Goal: Obtain resource: Download file/media

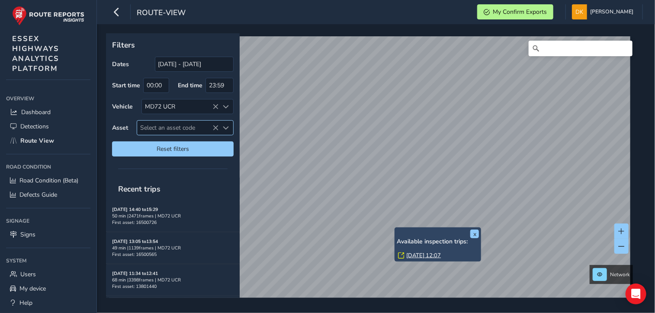
click at [165, 126] on span "Select an asset code" at bounding box center [178, 128] width 82 height 14
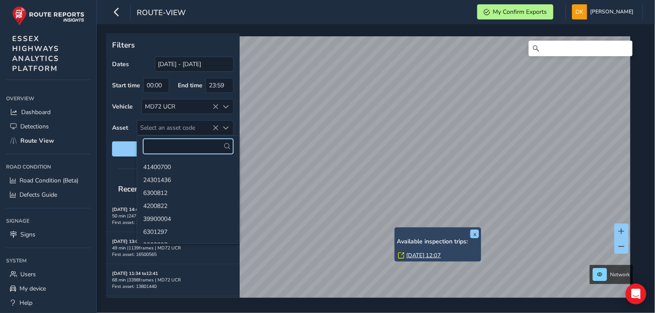
paste input "16500045"
type input "16500045"
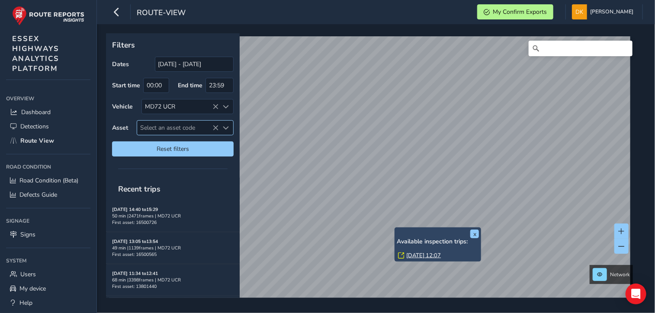
drag, startPoint x: 158, startPoint y: 126, endPoint x: 147, endPoint y: 128, distance: 10.6
click at [147, 128] on span "Select an asset code" at bounding box center [178, 128] width 82 height 14
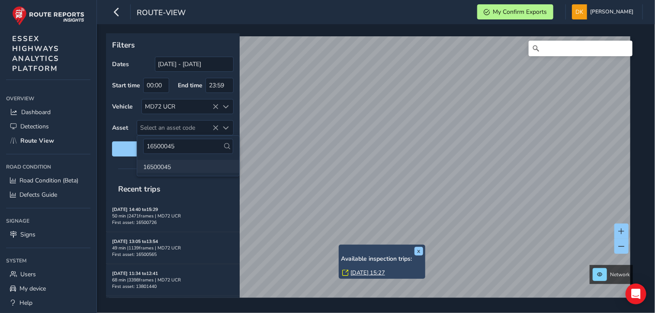
click at [160, 169] on li "16500045" at bounding box center [188, 166] width 102 height 13
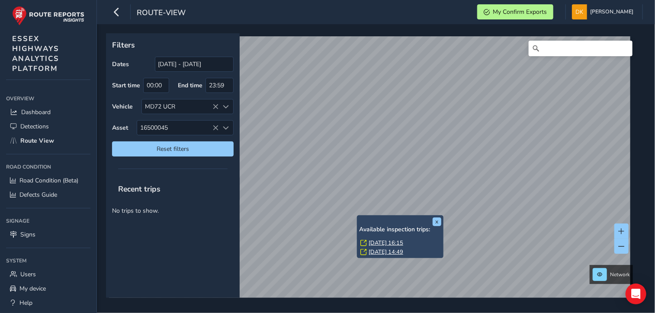
click at [375, 241] on link "[DATE] 16:15" at bounding box center [386, 243] width 35 height 8
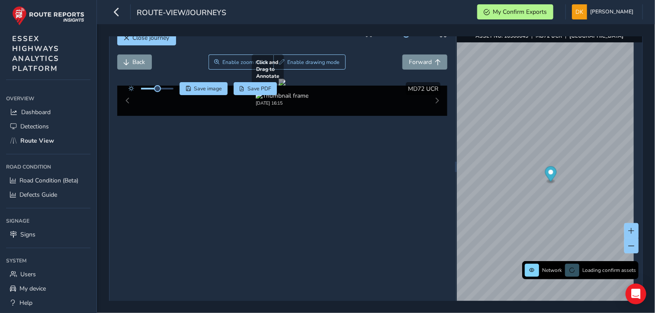
scroll to position [32, 0]
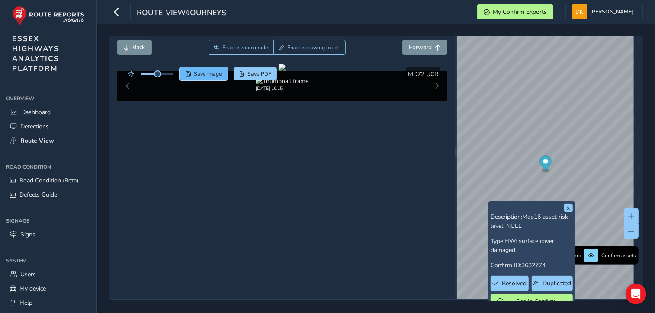
click at [197, 74] on span "Save image" at bounding box center [208, 74] width 28 height 7
